Goal: Information Seeking & Learning: Learn about a topic

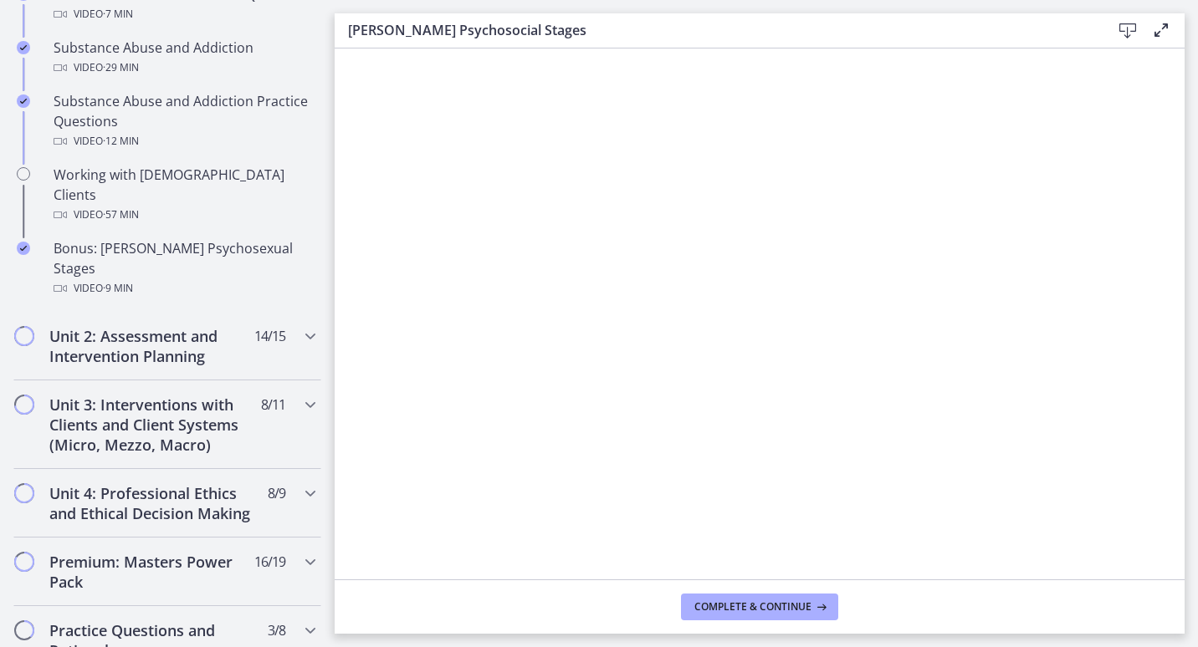
scroll to position [1117, 0]
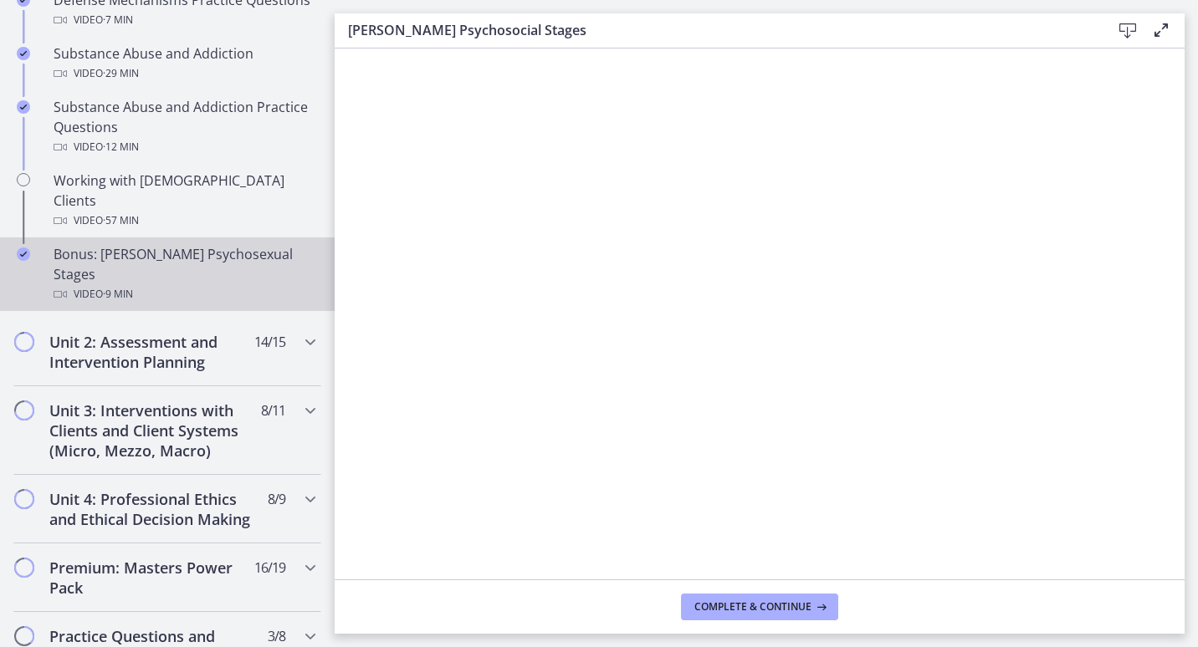
click at [170, 244] on div "Bonus: [PERSON_NAME] Psychosexual Stages Video · 9 min" at bounding box center [184, 274] width 261 height 60
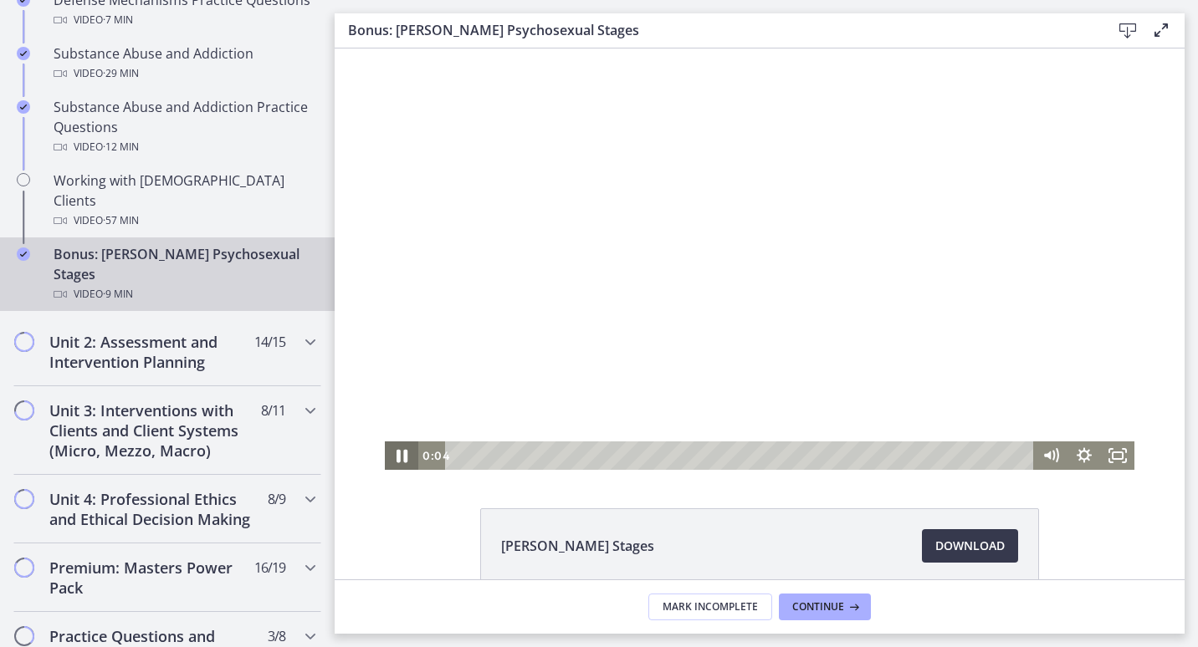
click at [386, 457] on icon "Pause" at bounding box center [401, 456] width 40 height 34
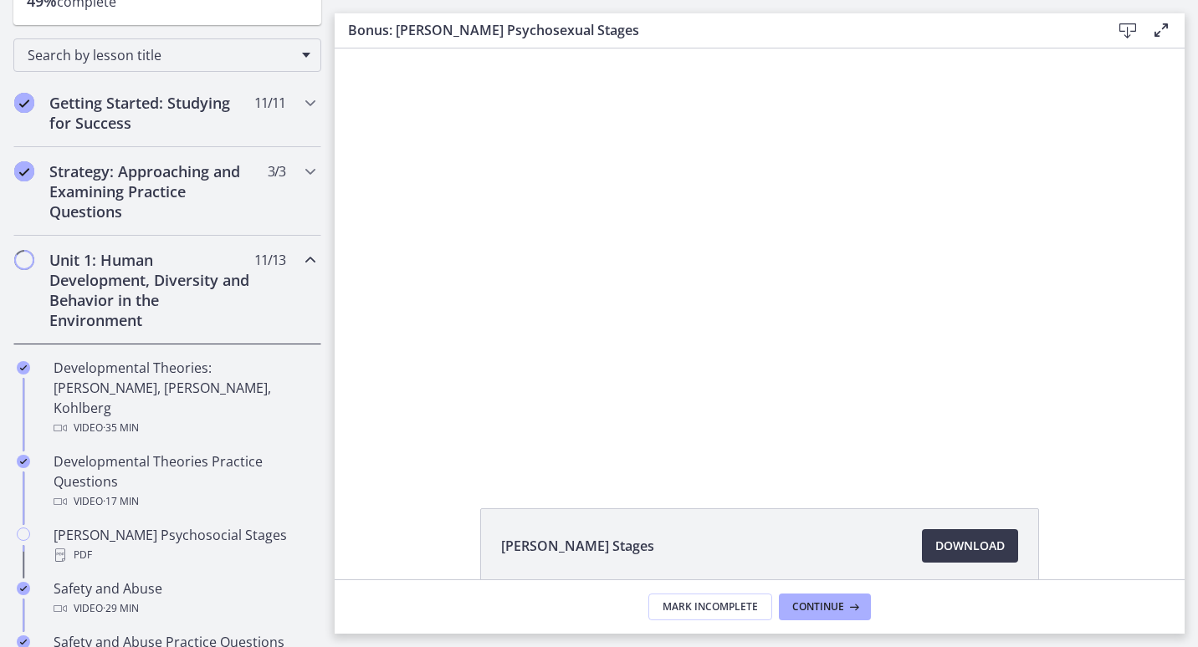
scroll to position [239, 0]
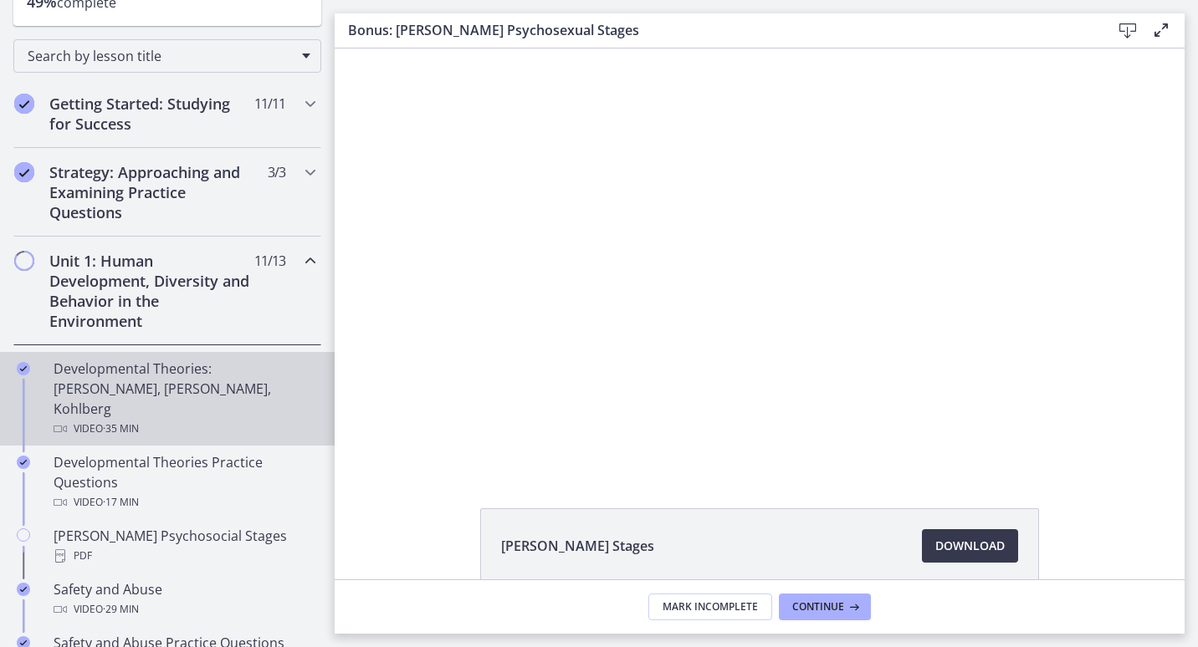
click at [191, 372] on div "Developmental Theories: [PERSON_NAME], [PERSON_NAME], Kohlberg Video · 35 min" at bounding box center [184, 399] width 261 height 80
click at [943, 543] on span "Download Opens in a new window" at bounding box center [969, 546] width 69 height 20
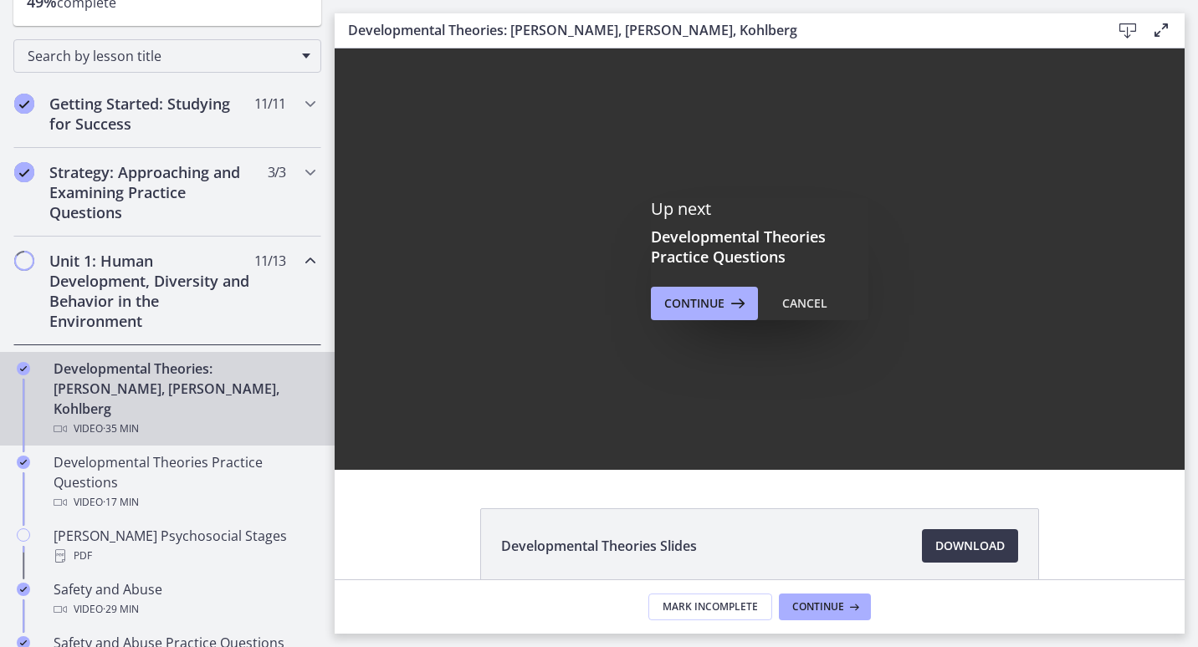
click at [149, 394] on div "Developmental Theories: [PERSON_NAME], [PERSON_NAME], Kohlberg Video · 35 min" at bounding box center [184, 399] width 261 height 80
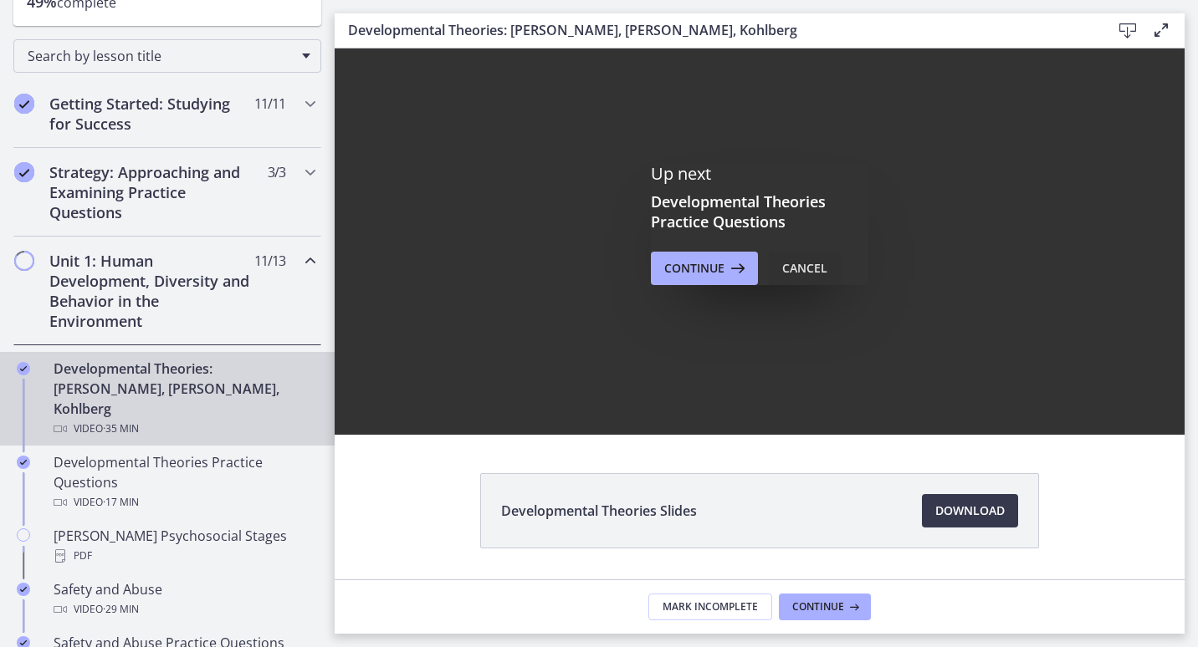
click at [794, 265] on div "Cancel" at bounding box center [804, 268] width 45 height 20
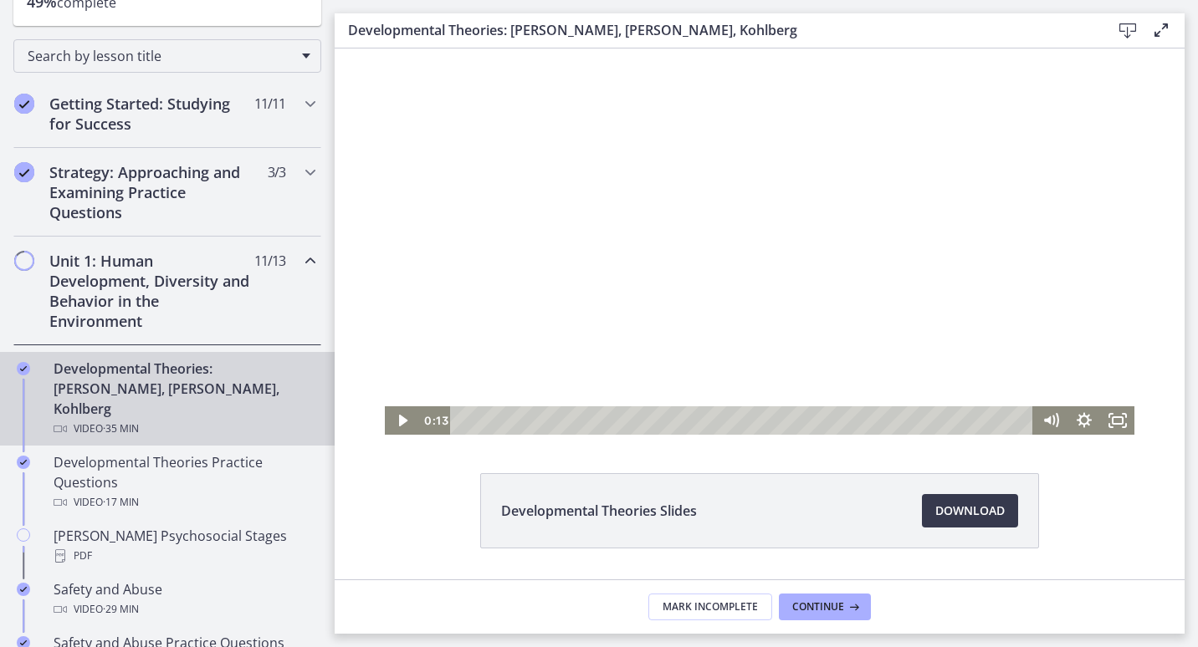
click at [463, 424] on div "Playbar" at bounding box center [744, 420] width 563 height 28
click at [398, 422] on icon "Play Video" at bounding box center [403, 421] width 10 height 14
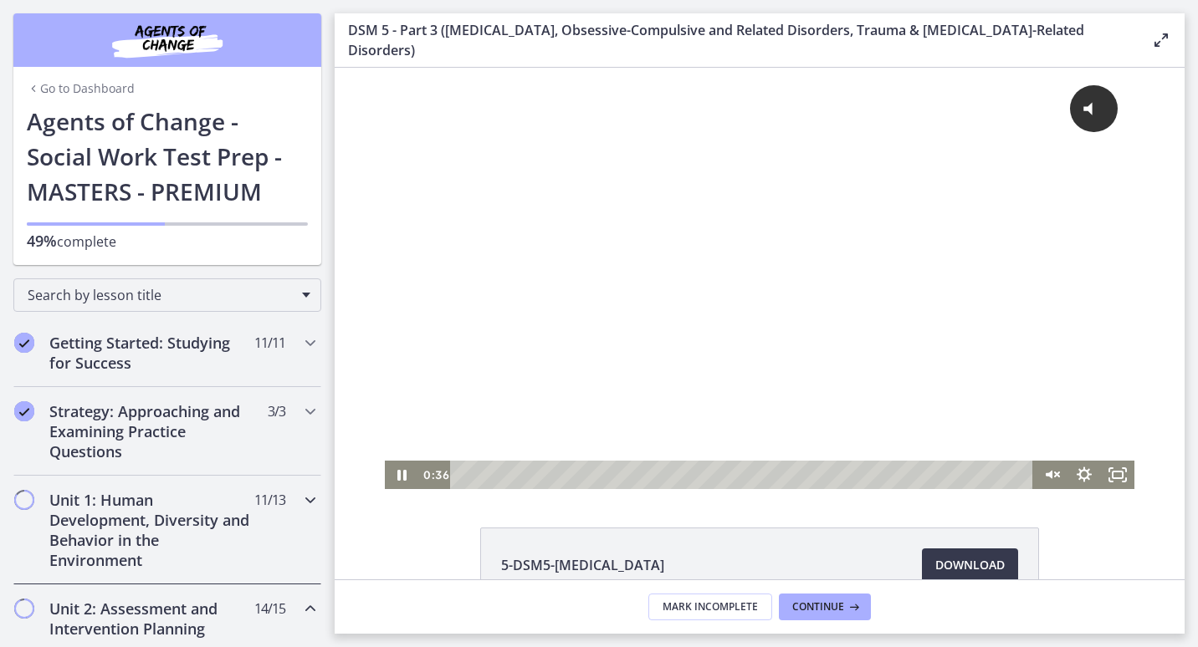
click at [268, 516] on div "Unit 1: Human Development, Diversity and Behavior in the Environment 11 / 13 Co…" at bounding box center [167, 530] width 308 height 109
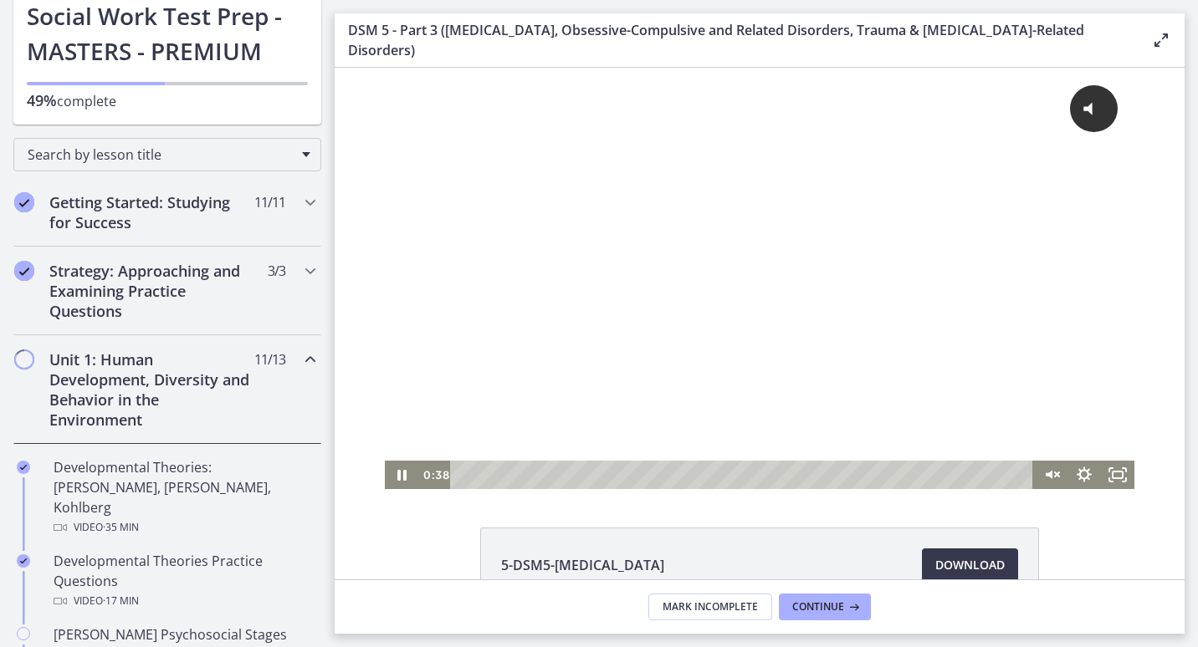
scroll to position [144, 0]
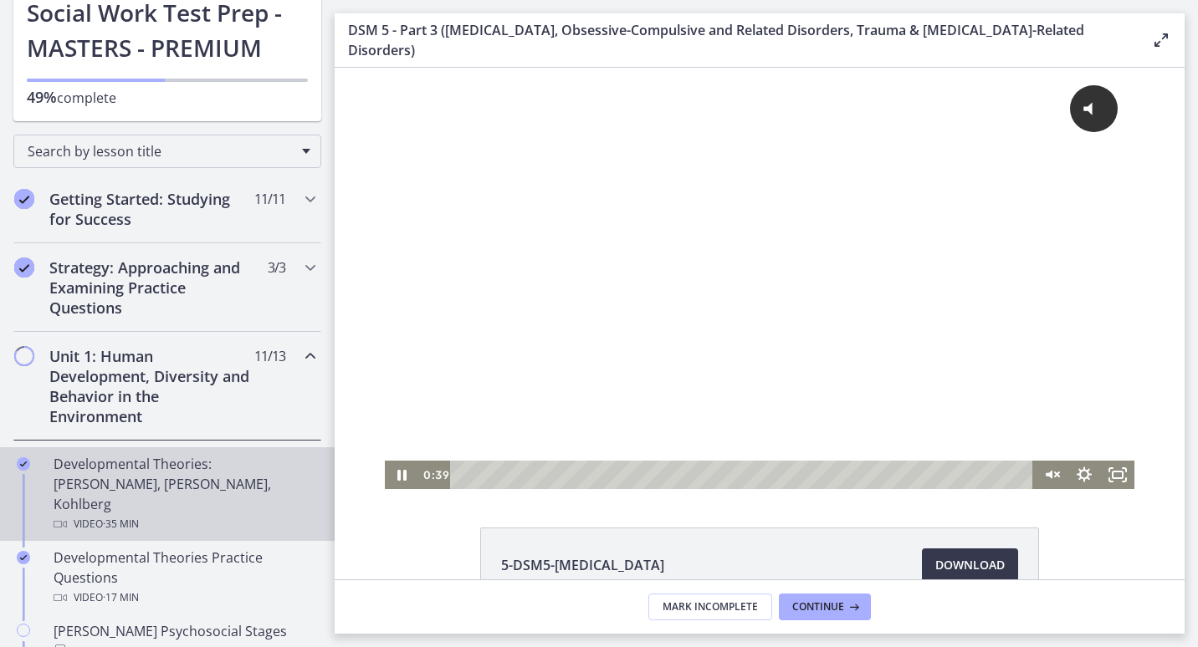
click at [209, 463] on div "Developmental Theories: [PERSON_NAME], [PERSON_NAME], Kohlberg Video · 35 min" at bounding box center [184, 494] width 261 height 80
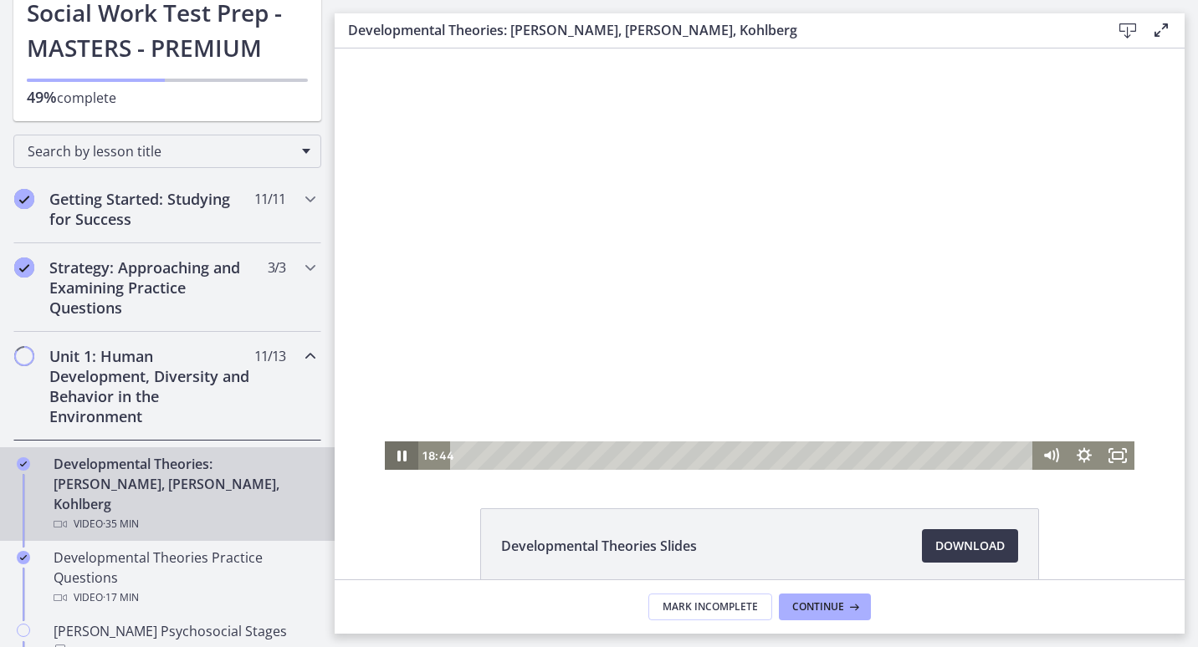
click at [406, 460] on icon "Pause" at bounding box center [401, 456] width 33 height 28
click at [385, 455] on icon "Play Video" at bounding box center [403, 456] width 40 height 34
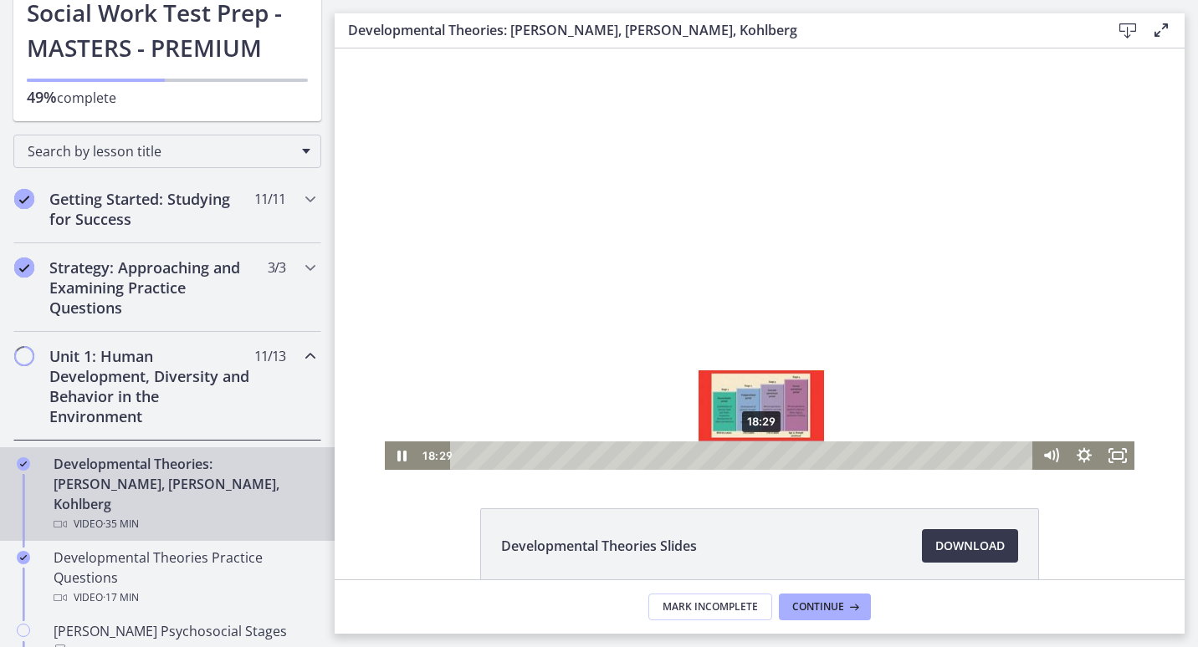
click at [755, 452] on div "18:29" at bounding box center [744, 456] width 563 height 28
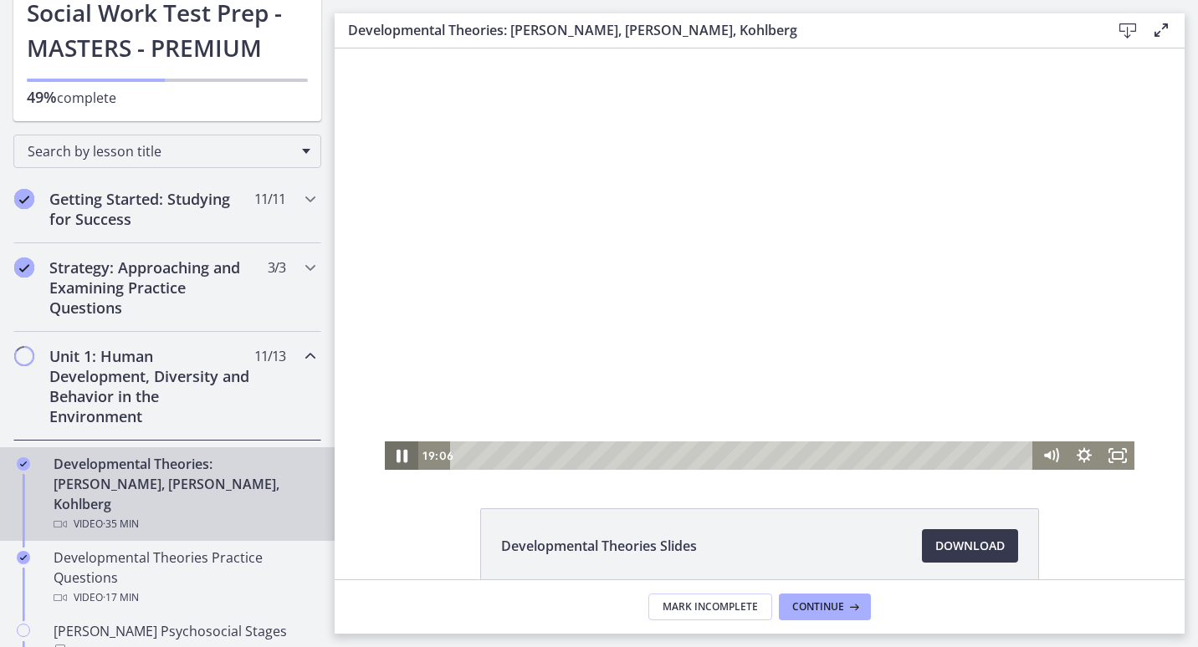
click at [396, 453] on icon "Pause" at bounding box center [401, 456] width 11 height 13
click at [391, 453] on icon "Play Video" at bounding box center [403, 456] width 40 height 34
click at [385, 458] on icon "Pause" at bounding box center [401, 456] width 33 height 28
click at [383, 458] on icon "Play Video" at bounding box center [403, 456] width 40 height 34
click at [381, 458] on icon "Pause" at bounding box center [401, 456] width 40 height 34
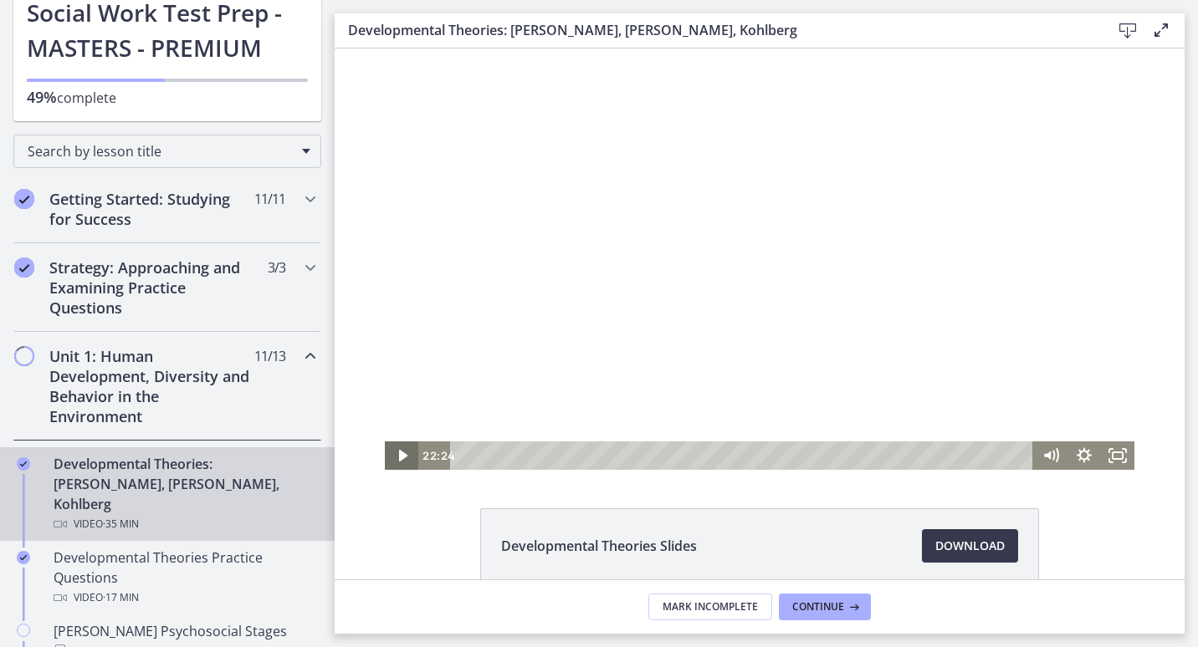
click at [386, 458] on icon "Play Video" at bounding box center [402, 456] width 33 height 28
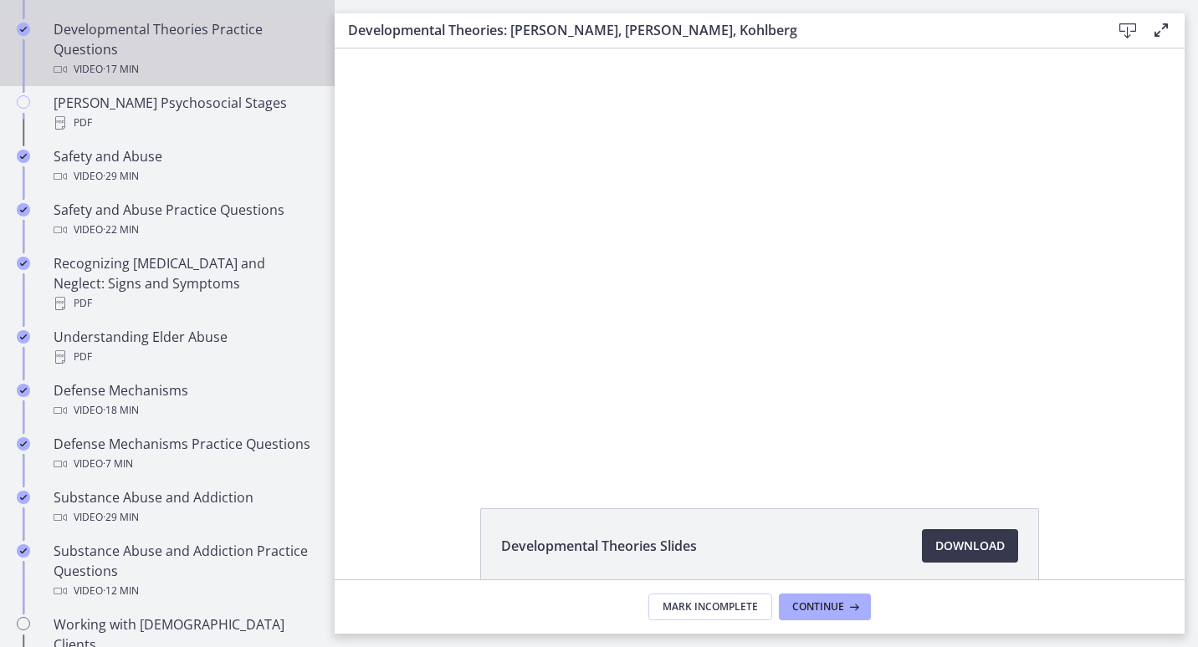
scroll to position [674, 0]
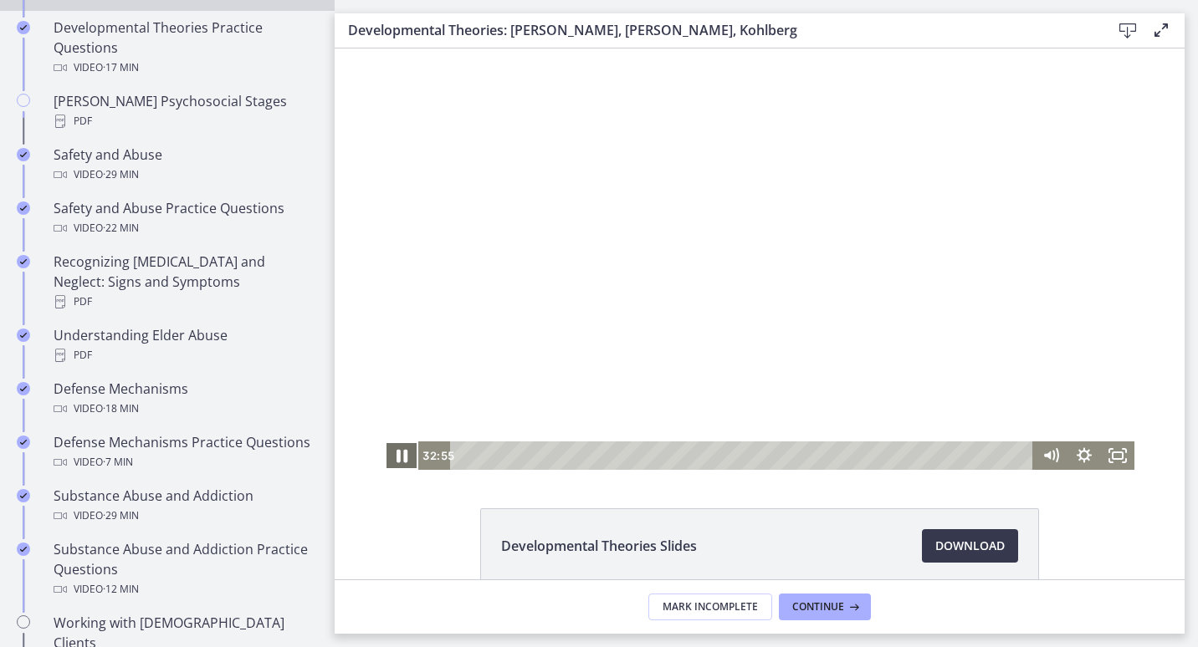
click at [396, 447] on icon "Pause" at bounding box center [401, 456] width 40 height 34
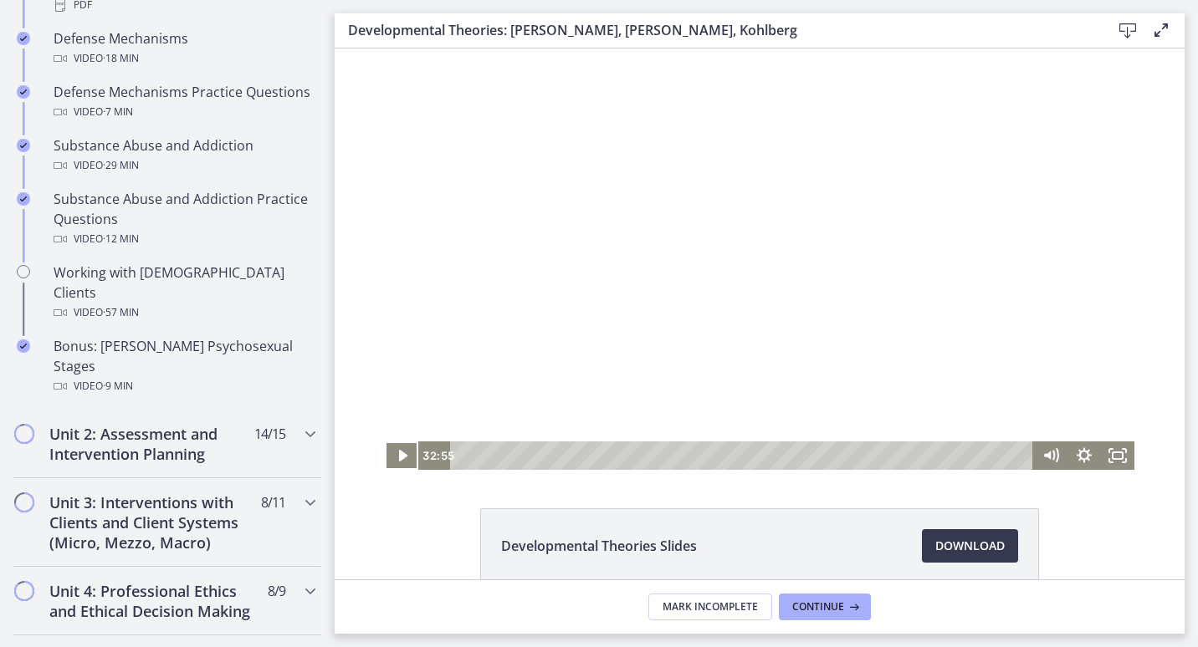
scroll to position [1025, 0]
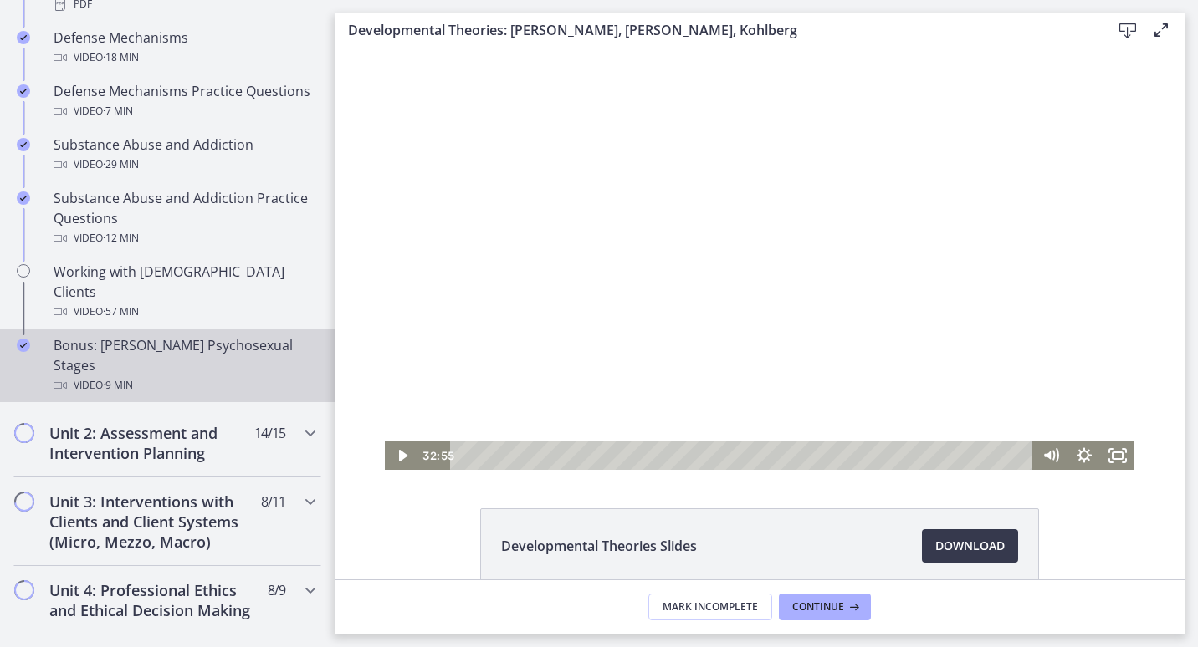
click at [151, 357] on link "Bonus: [PERSON_NAME] Psychosexual Stages Video · 9 min" at bounding box center [167, 366] width 335 height 74
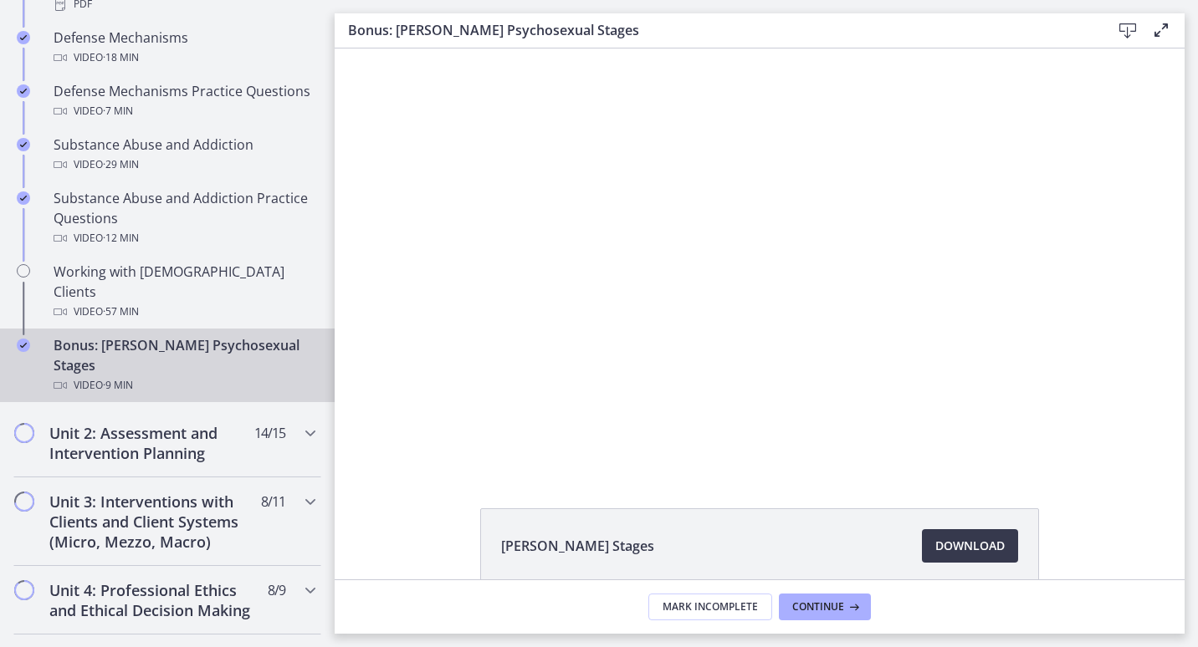
click at [202, 376] on div "Video · 9 min" at bounding box center [184, 386] width 261 height 20
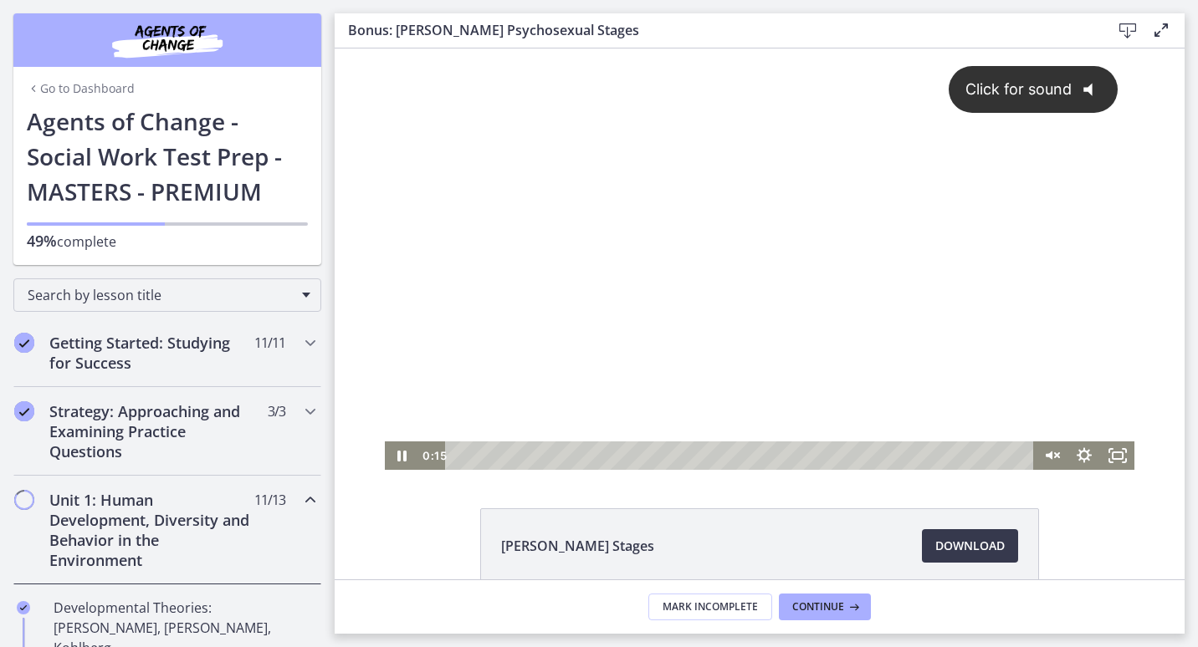
click at [747, 371] on div "Click for sound @keyframes VOLUME_SMALL_WAVE_FLASH { 0% { opacity: 0; } 33% { o…" at bounding box center [759, 245] width 749 height 393
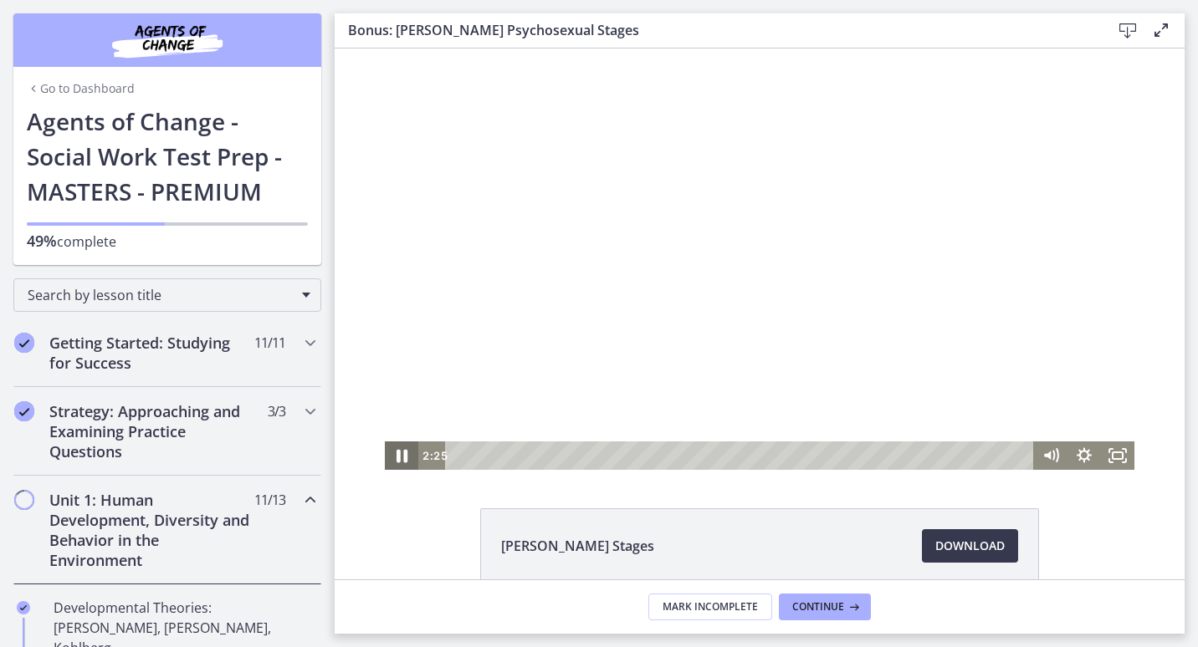
click at [401, 459] on icon "Pause" at bounding box center [401, 456] width 40 height 34
click at [388, 468] on icon "Play Video" at bounding box center [403, 456] width 40 height 34
click at [391, 456] on icon "Pause" at bounding box center [401, 456] width 40 height 34
click at [391, 456] on icon "Play Video" at bounding box center [403, 456] width 40 height 34
click at [391, 456] on icon "Pause" at bounding box center [401, 456] width 33 height 28
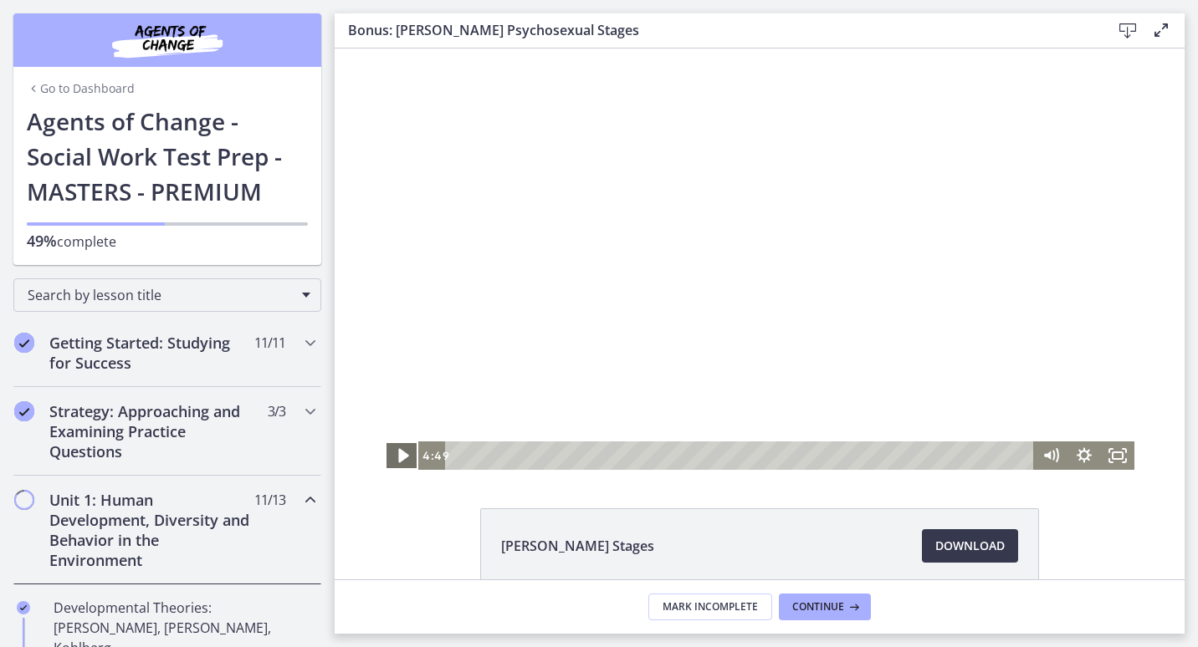
click at [391, 456] on icon "Play Video" at bounding box center [403, 456] width 40 height 34
